Goal: Task Accomplishment & Management: Manage account settings

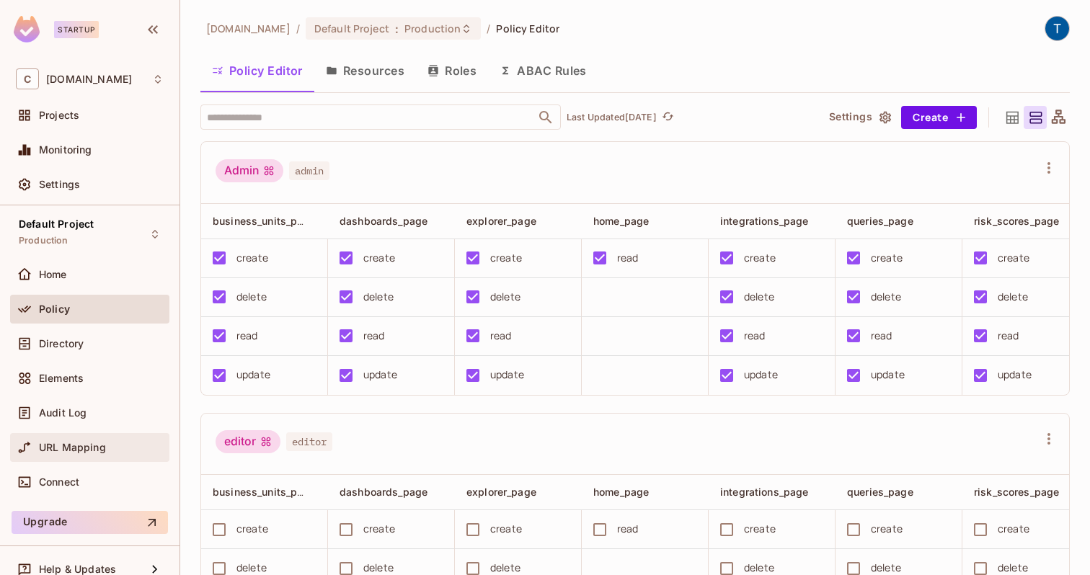
scroll to position [17, 0]
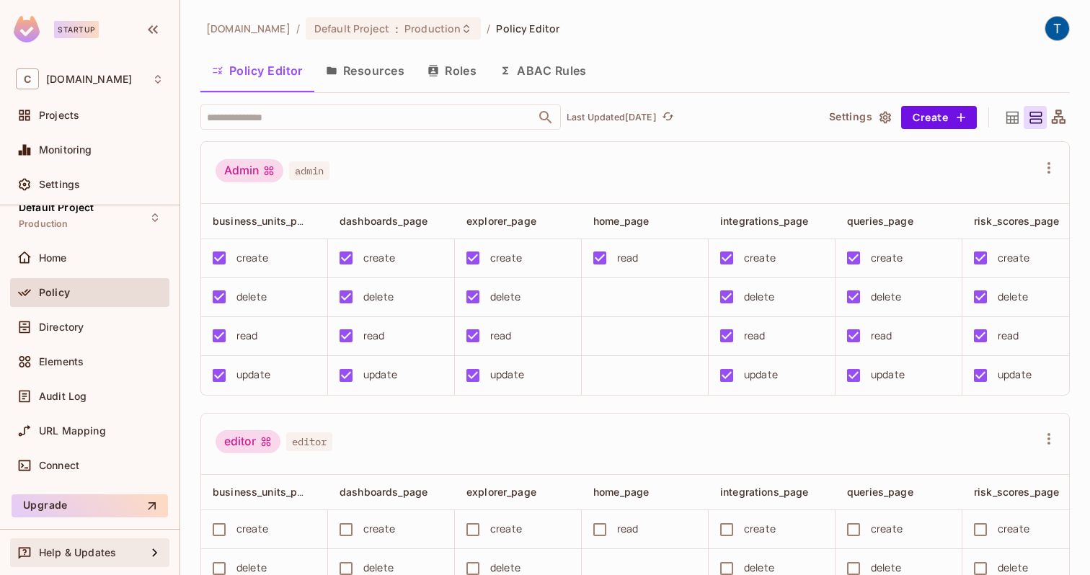
click at [81, 538] on div "Help & Updates" at bounding box center [89, 552] width 159 height 29
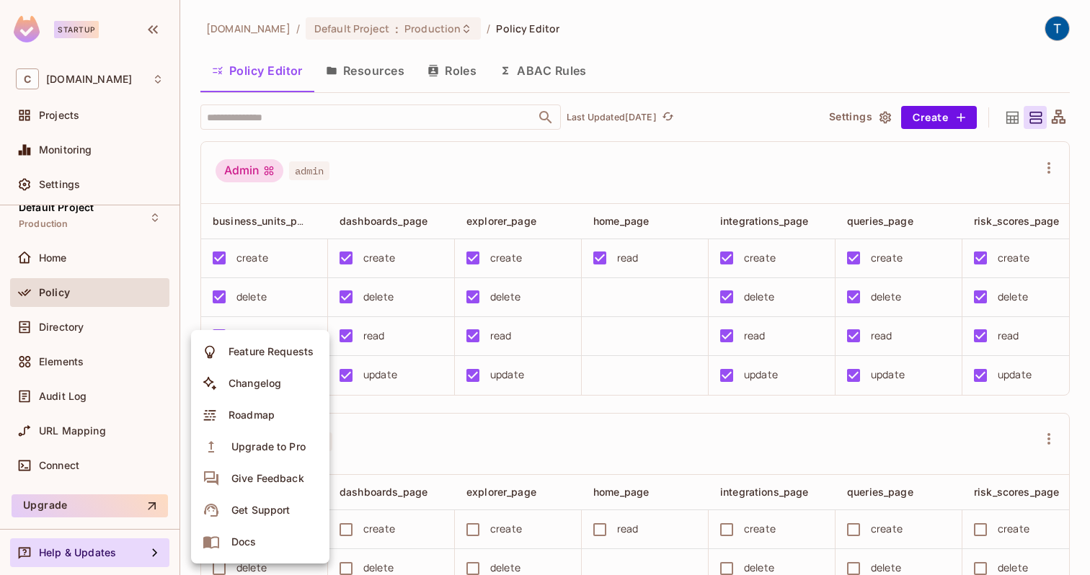
click at [72, 259] on div at bounding box center [545, 287] width 1090 height 575
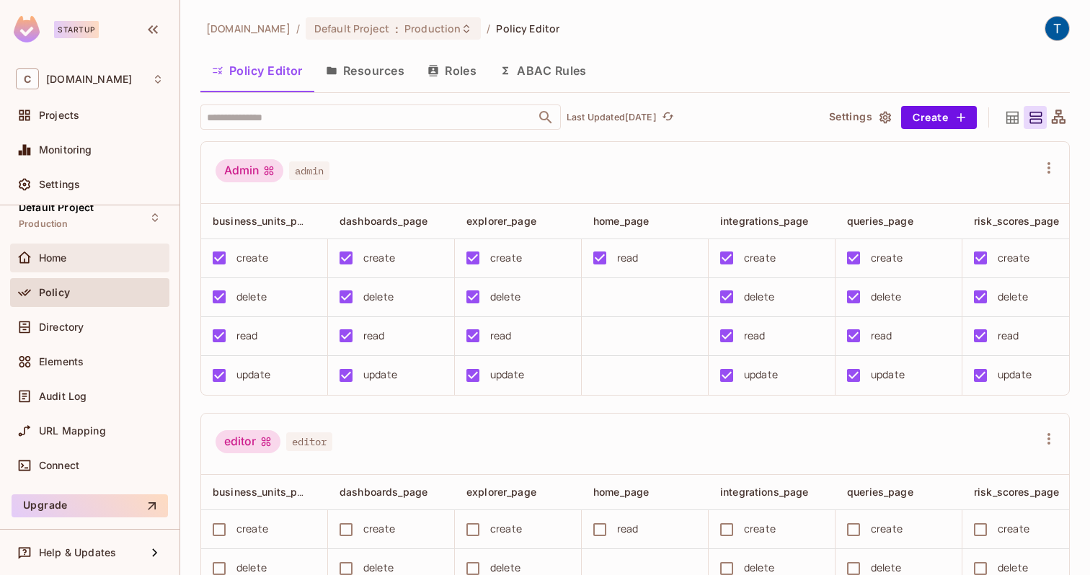
click at [66, 259] on span "Home" at bounding box center [53, 258] width 28 height 12
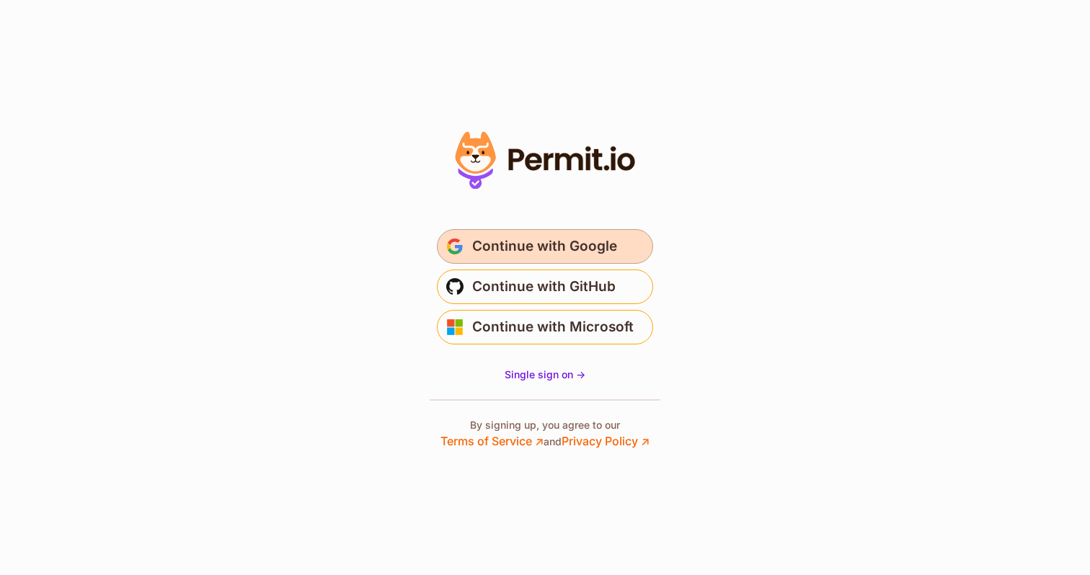
click at [530, 248] on span "Continue with Google" at bounding box center [544, 246] width 145 height 23
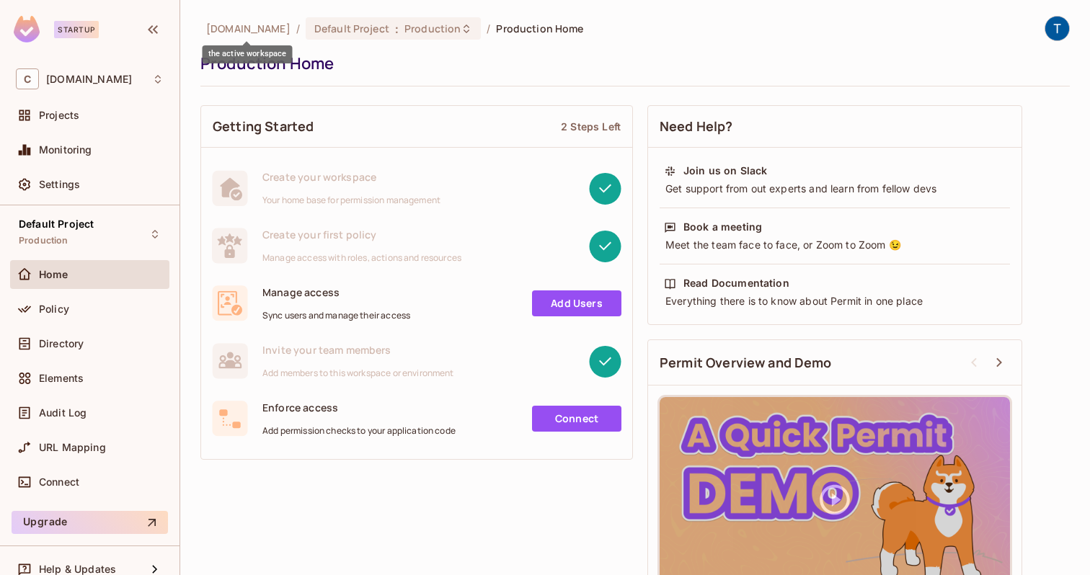
click at [242, 25] on span "[DOMAIN_NAME]" at bounding box center [248, 29] width 84 height 14
click at [336, 27] on span "Default Project" at bounding box center [351, 29] width 75 height 14
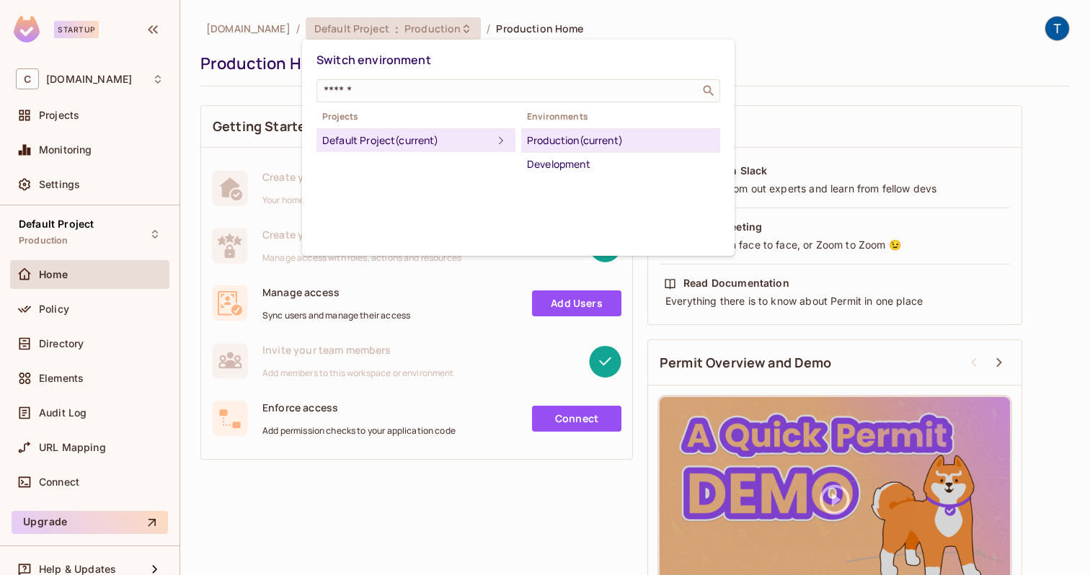
click at [43, 280] on div at bounding box center [545, 287] width 1090 height 575
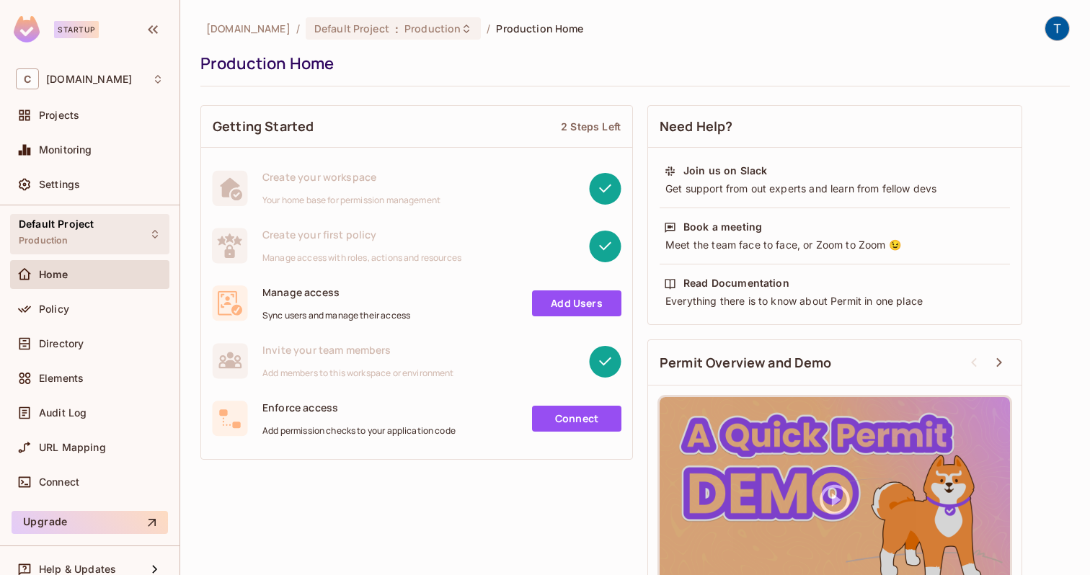
click at [51, 224] on span "Default Project" at bounding box center [56, 224] width 75 height 12
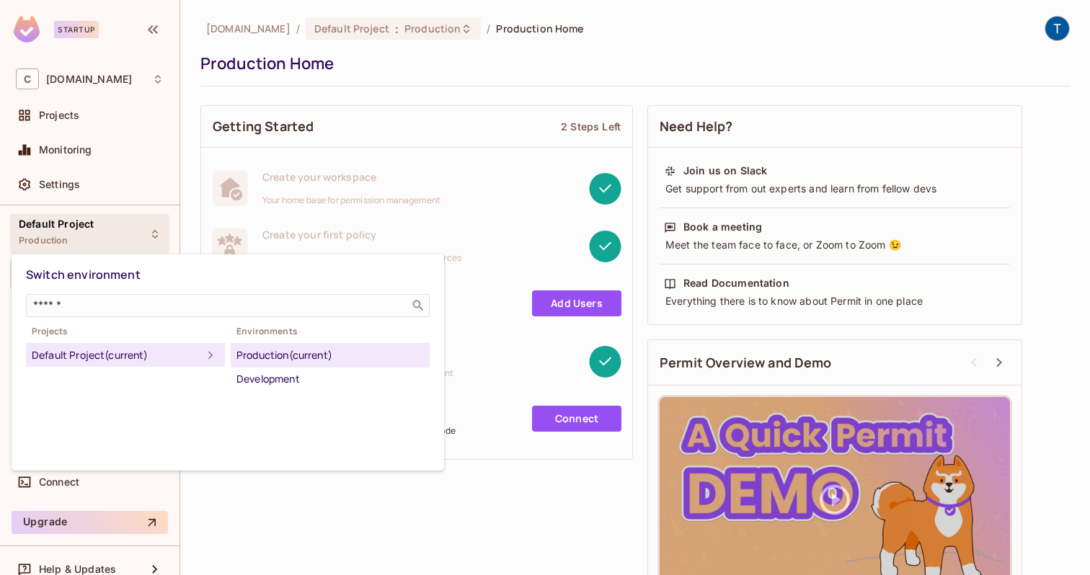
click at [62, 179] on div at bounding box center [545, 287] width 1090 height 575
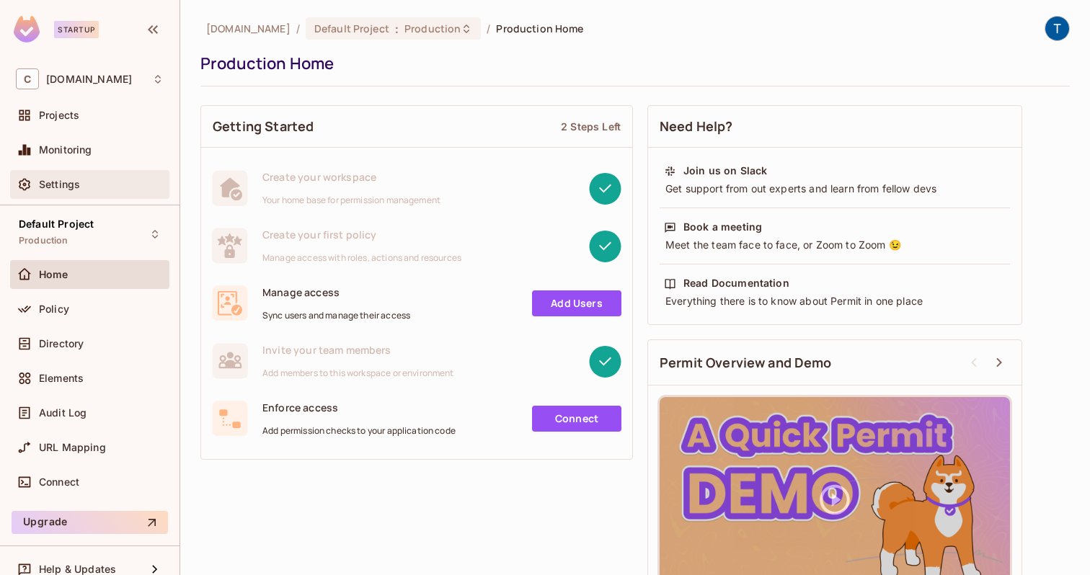
click at [63, 186] on span "Settings" at bounding box center [59, 185] width 41 height 12
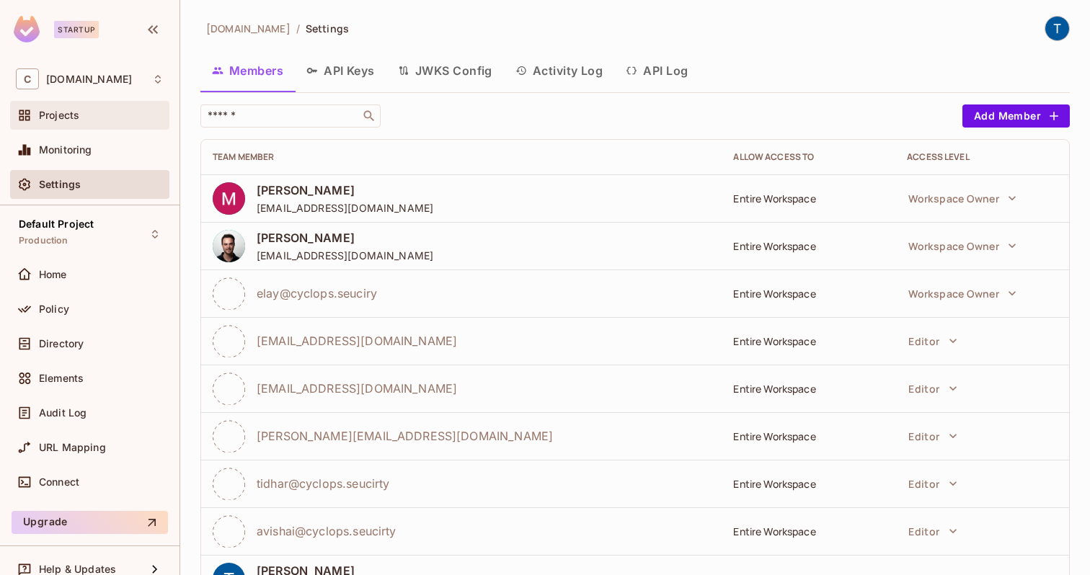
click at [63, 117] on span "Projects" at bounding box center [59, 116] width 40 height 12
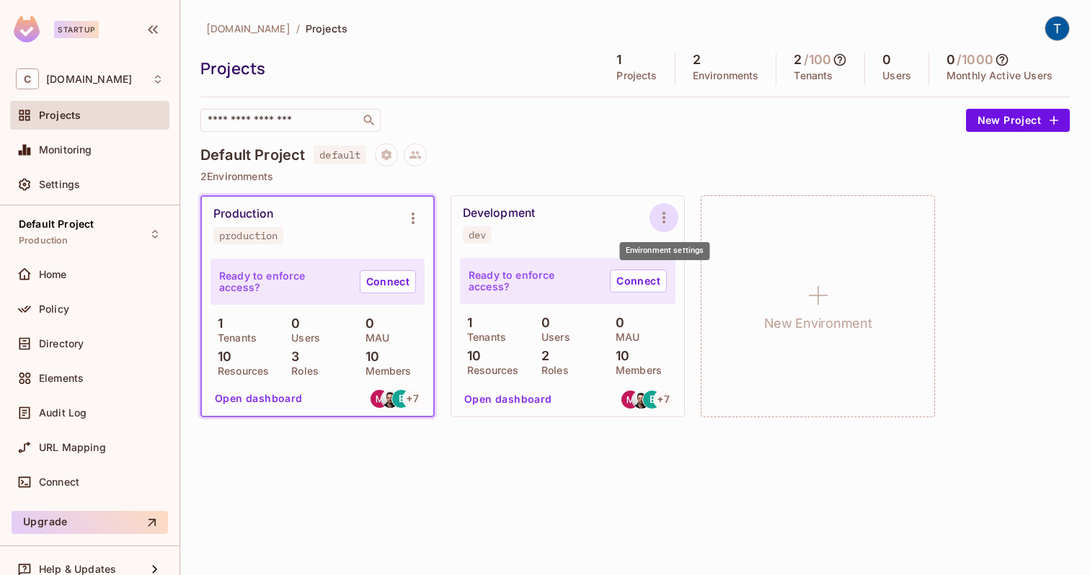
click at [657, 218] on icon "Environment settings" at bounding box center [663, 217] width 17 height 17
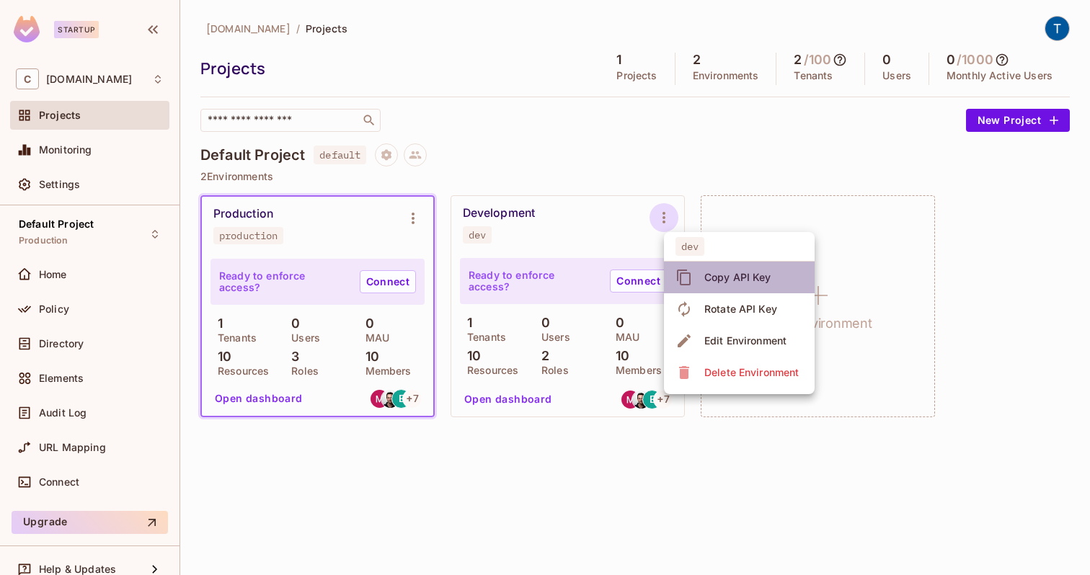
click at [738, 282] on div "Copy API Key" at bounding box center [737, 277] width 67 height 14
